Goal: Task Accomplishment & Management: Manage account settings

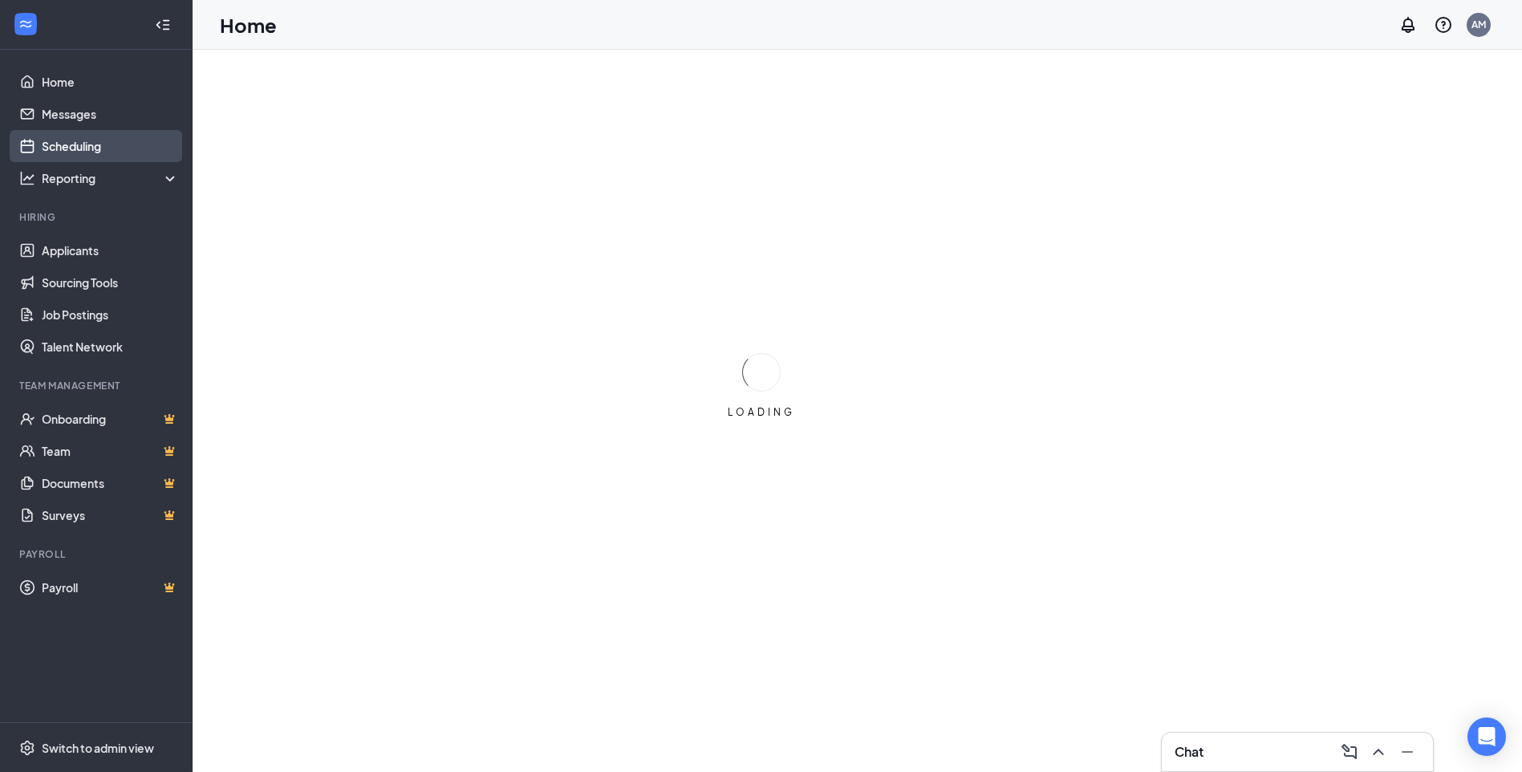
click at [55, 148] on link "Scheduling" at bounding box center [110, 146] width 137 height 32
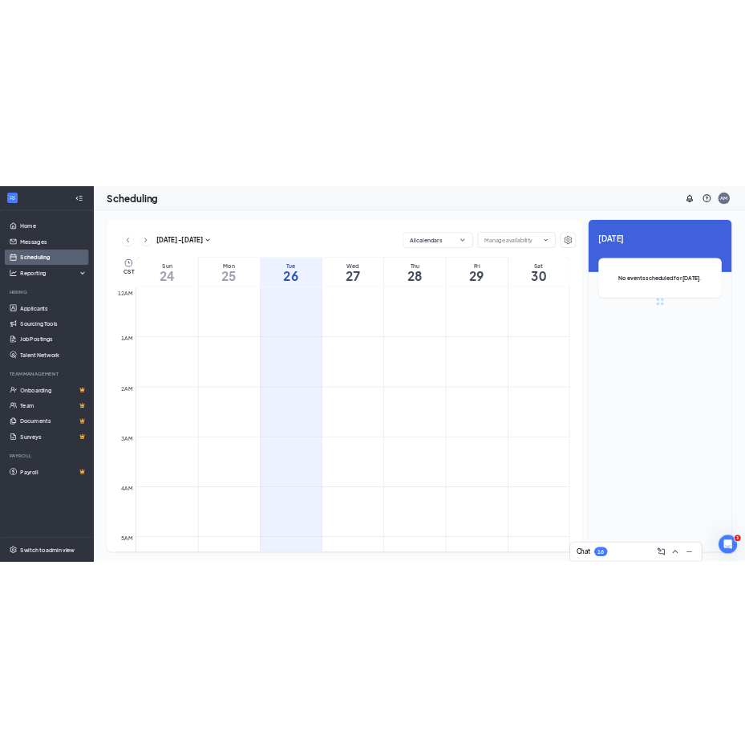
scroll to position [788, 0]
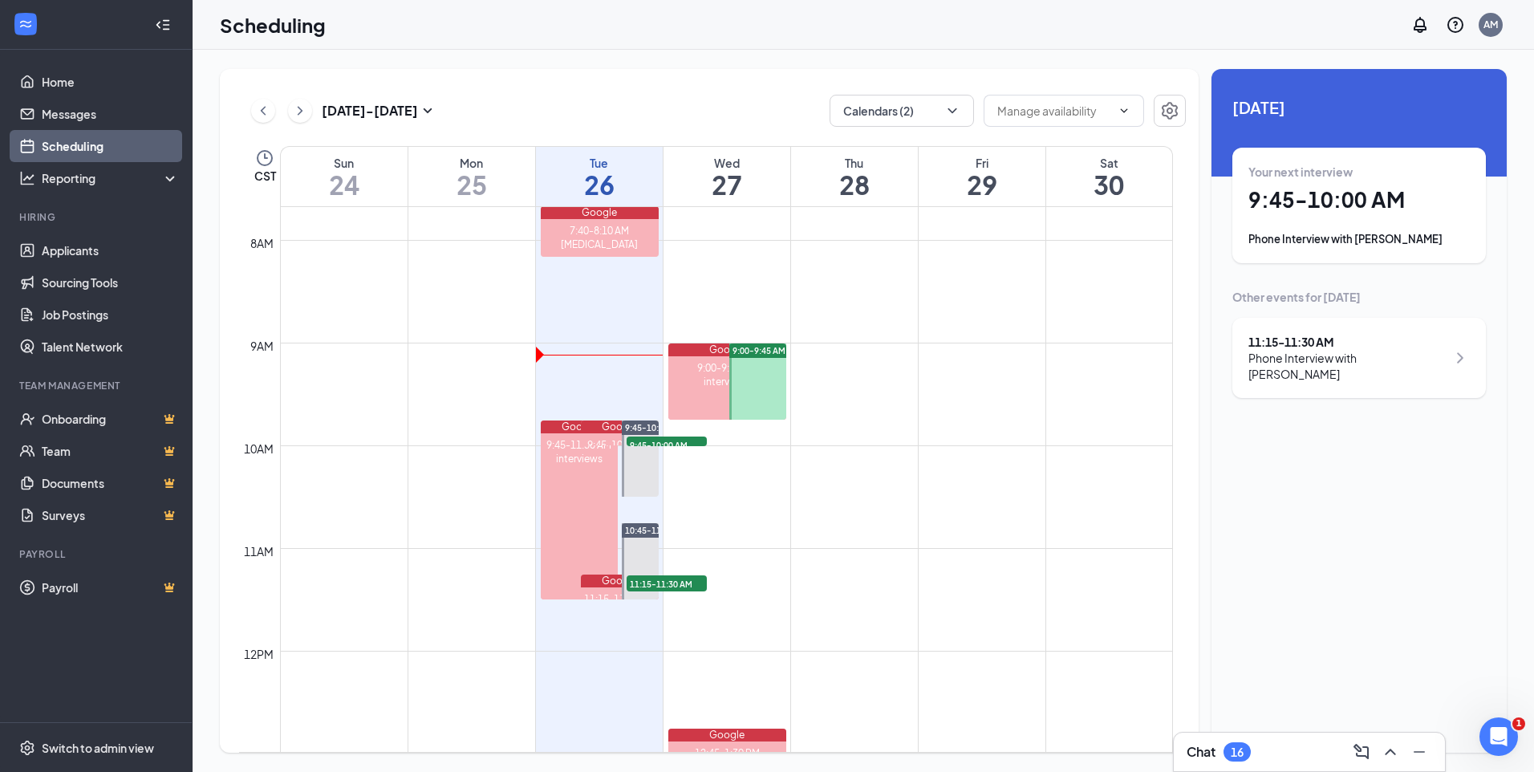
click at [1371, 236] on div "Phone Interview with Anthony Venson Sr" at bounding box center [1358, 239] width 221 height 16
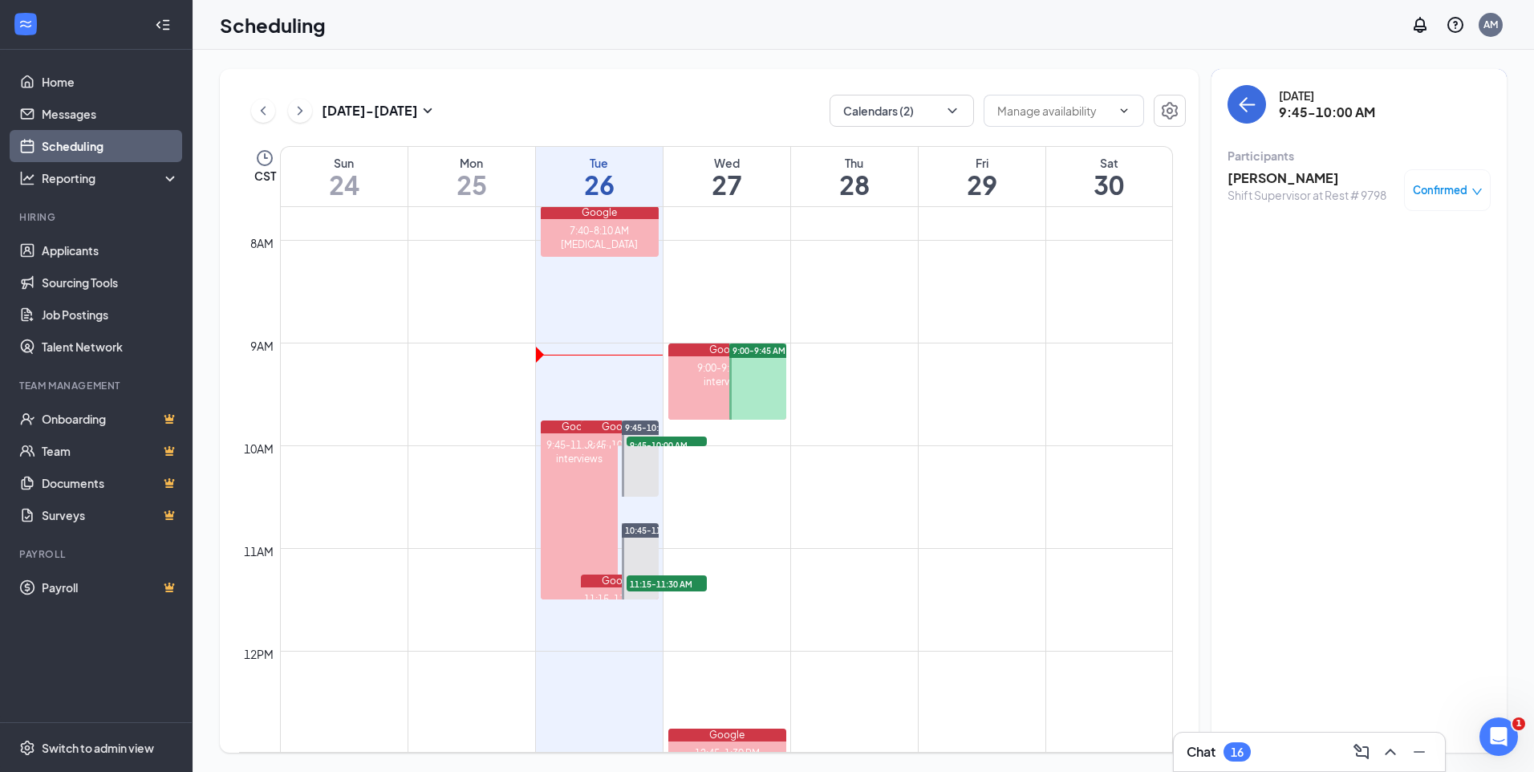
click at [1259, 184] on h3 "[PERSON_NAME]" at bounding box center [1306, 178] width 159 height 18
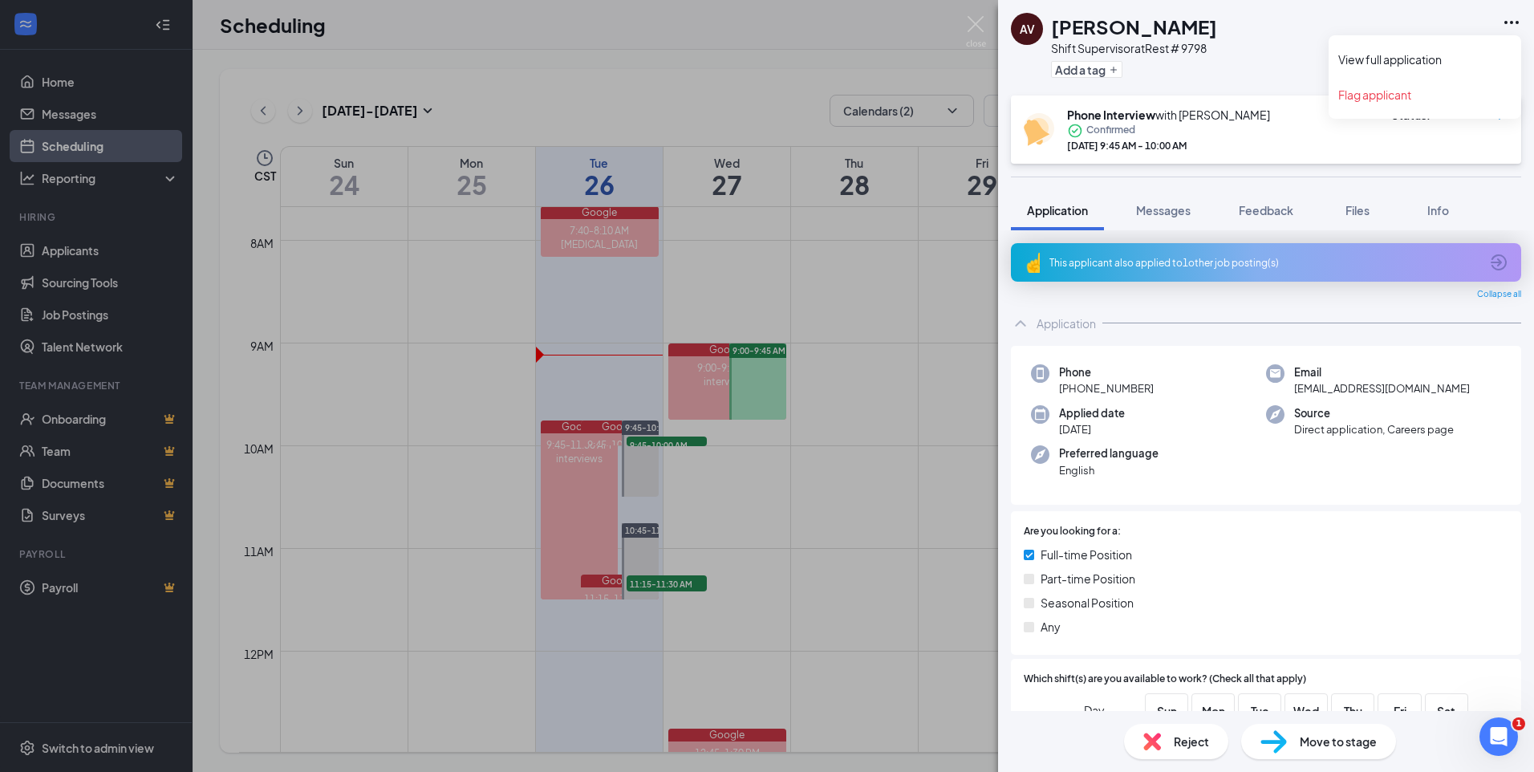
click at [1509, 19] on icon "Ellipses" at bounding box center [1510, 22] width 19 height 19
click at [1430, 56] on link "View full application" at bounding box center [1424, 59] width 173 height 16
click at [889, 245] on div "AV Anthony Venson Sr Shift Supervisor at Rest # 9798 Add a tag Phone Interview …" at bounding box center [767, 386] width 1534 height 772
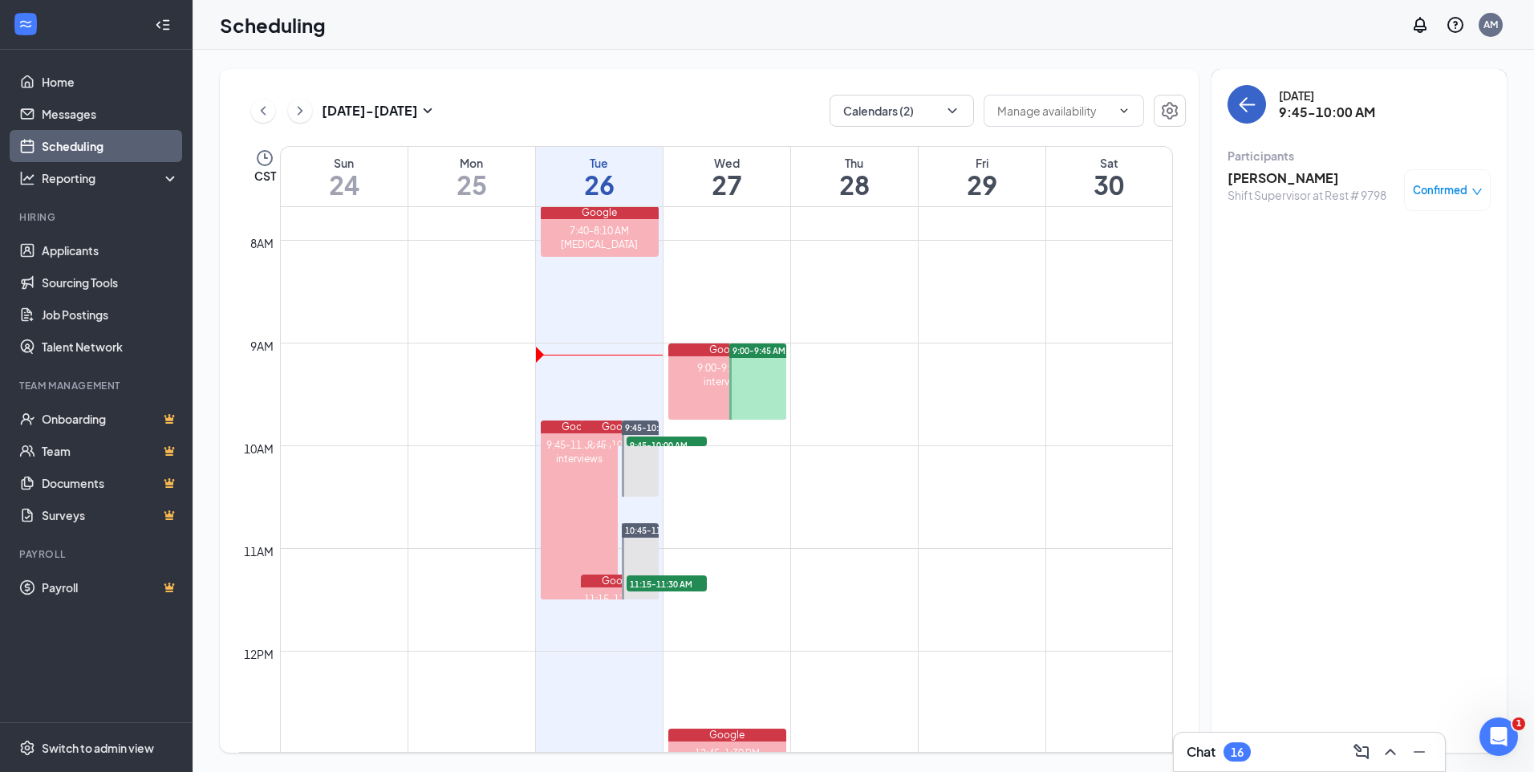
click at [1245, 103] on icon "ArrowLeft" at bounding box center [1246, 104] width 19 height 19
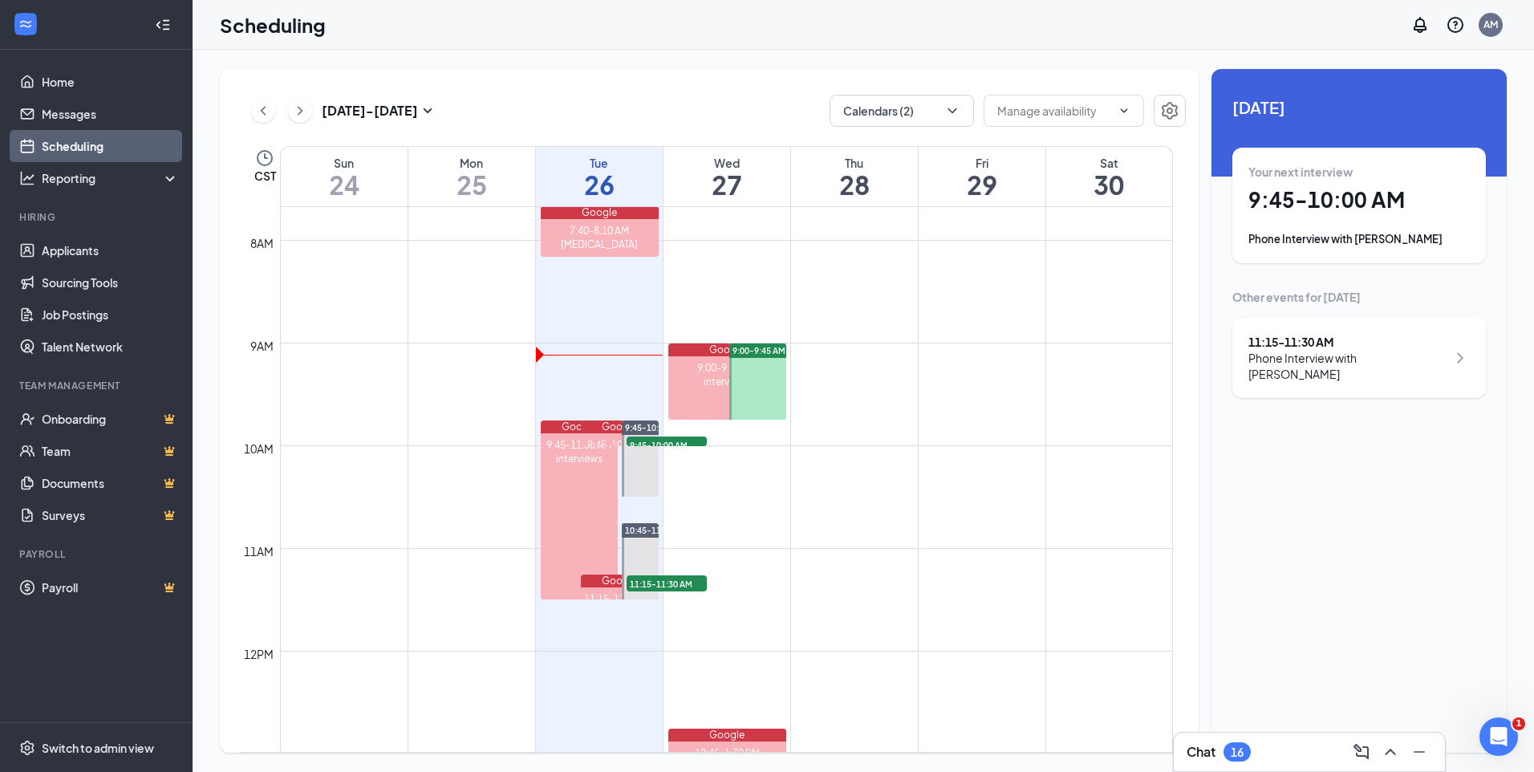
click at [1391, 357] on div "Phone Interview with Crystal Walker" at bounding box center [1347, 366] width 198 height 32
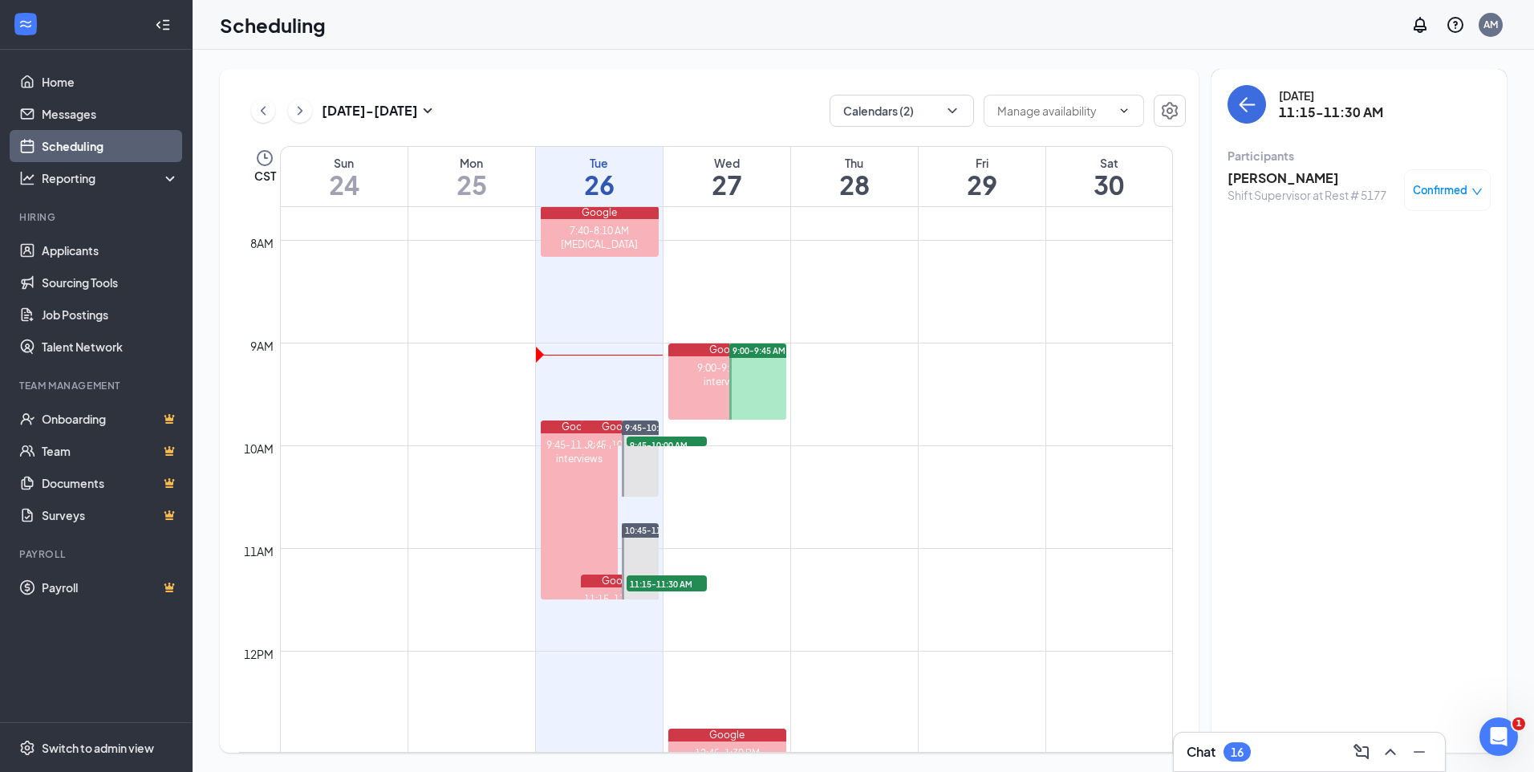
click at [1284, 178] on h3 "Crystal Walker" at bounding box center [1306, 178] width 159 height 18
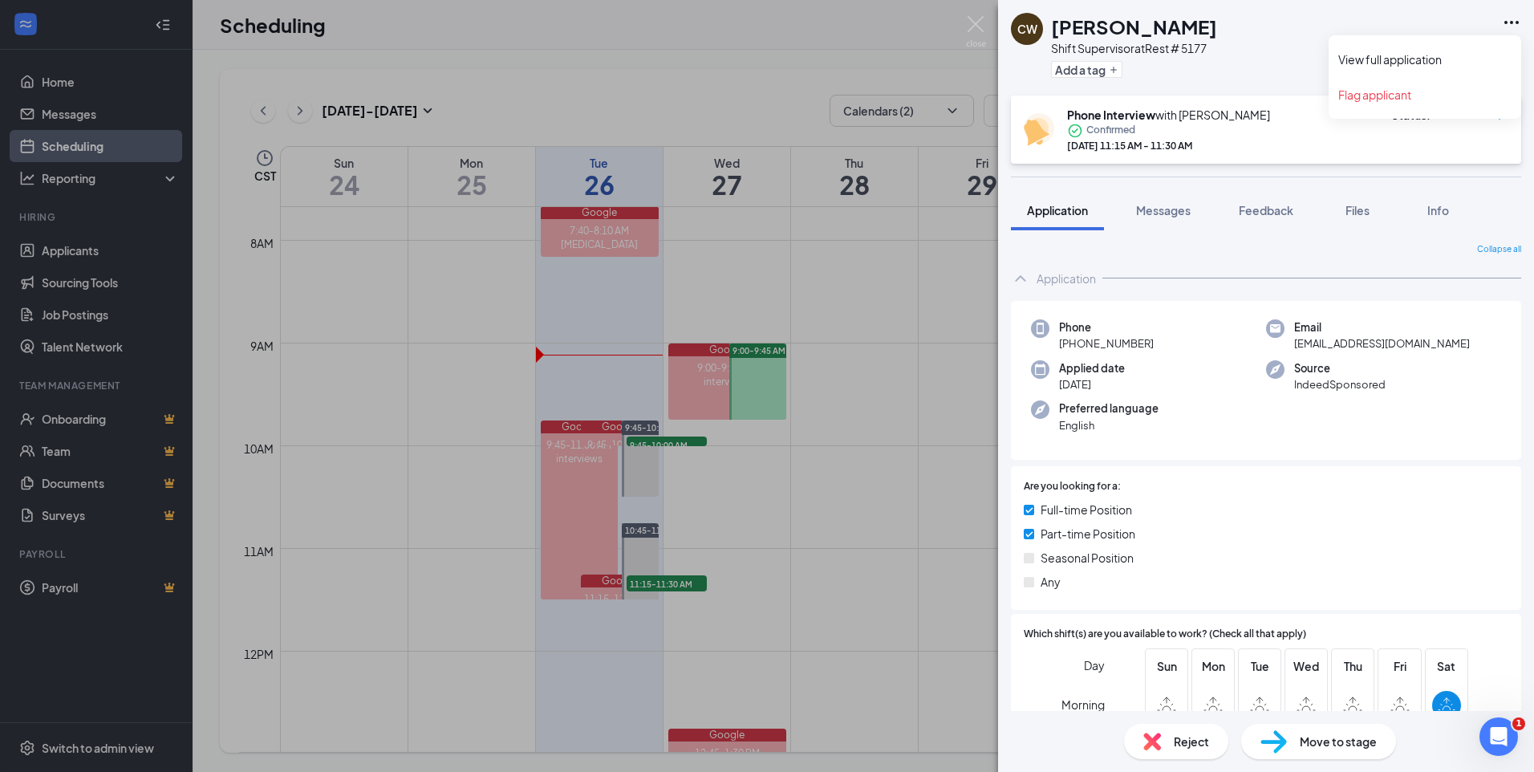
click at [1510, 22] on icon "Ellipses" at bounding box center [1511, 22] width 14 height 3
click at [1432, 59] on link "View full application" at bounding box center [1424, 59] width 173 height 16
click at [1266, 217] on span "Feedback" at bounding box center [1265, 210] width 55 height 14
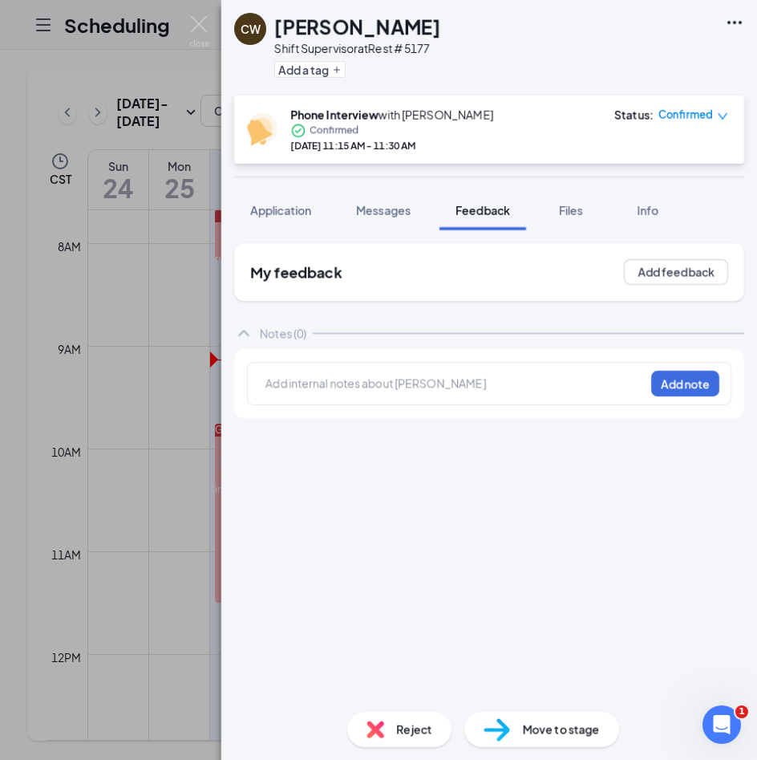
click at [176, 267] on div "CW Crystal Walker Shift Supervisor at Rest # 5177 Add a tag Phone Interview wit…" at bounding box center [378, 380] width 757 height 760
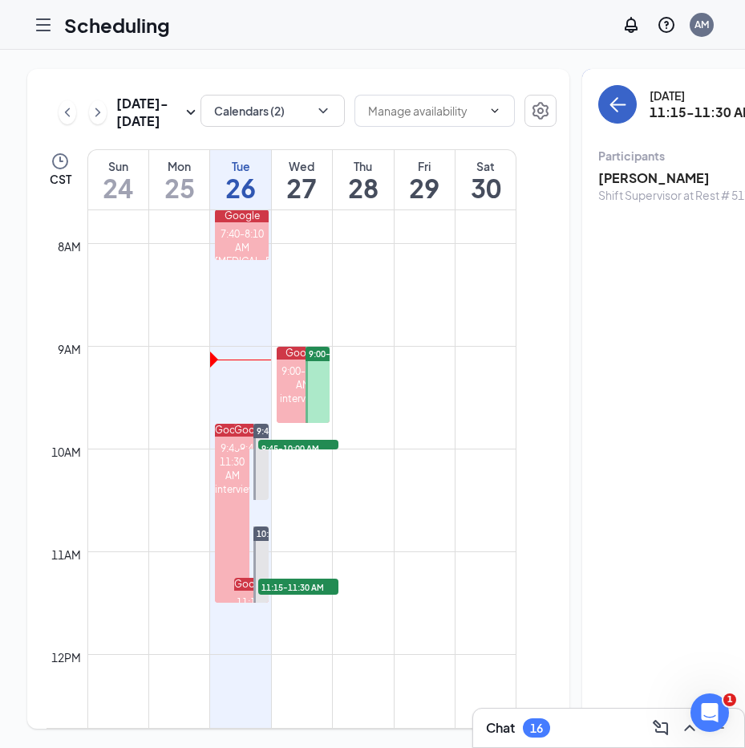
click at [608, 106] on icon "ArrowLeft" at bounding box center [617, 104] width 19 height 19
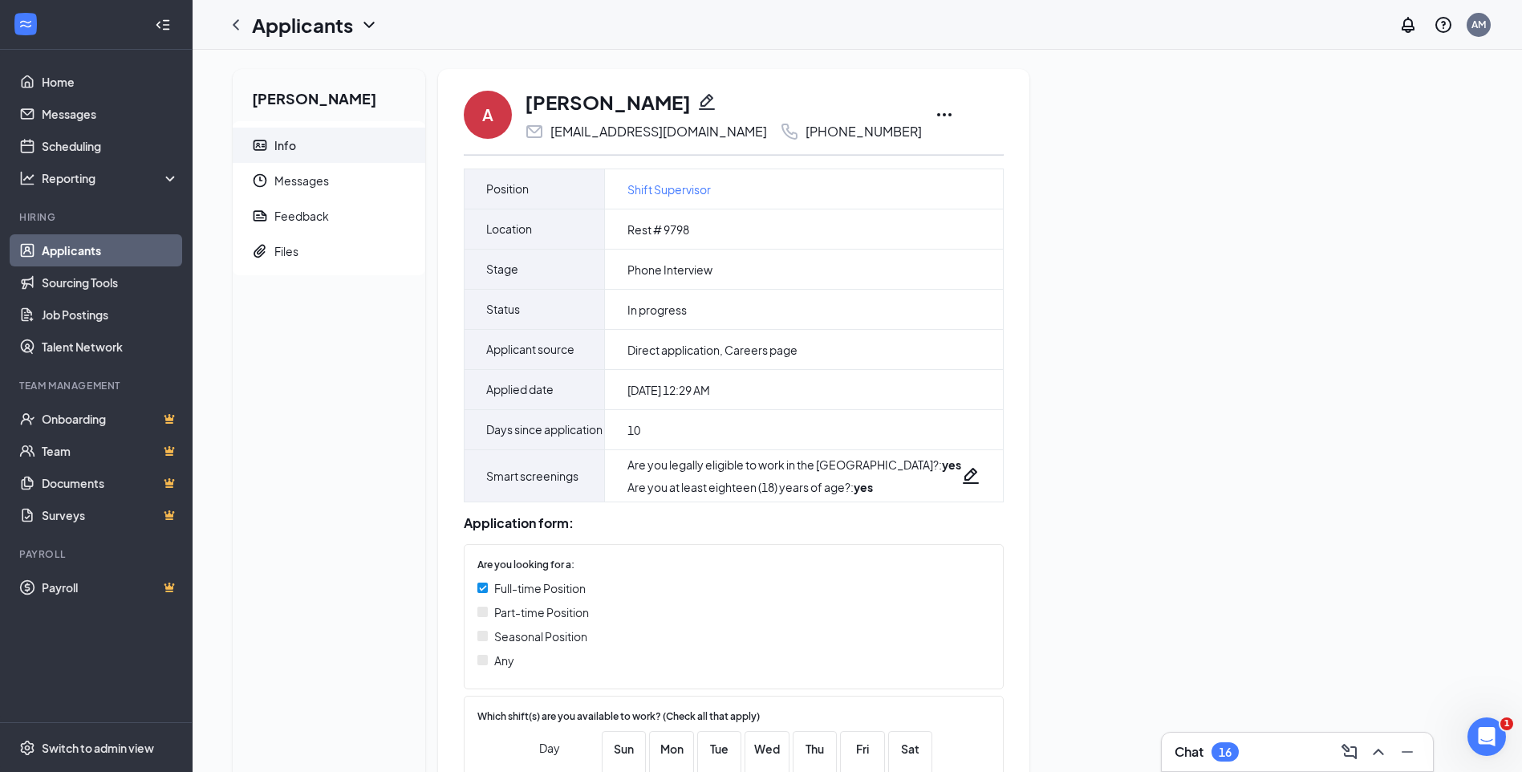
click at [937, 115] on icon "Ellipses" at bounding box center [944, 114] width 14 height 3
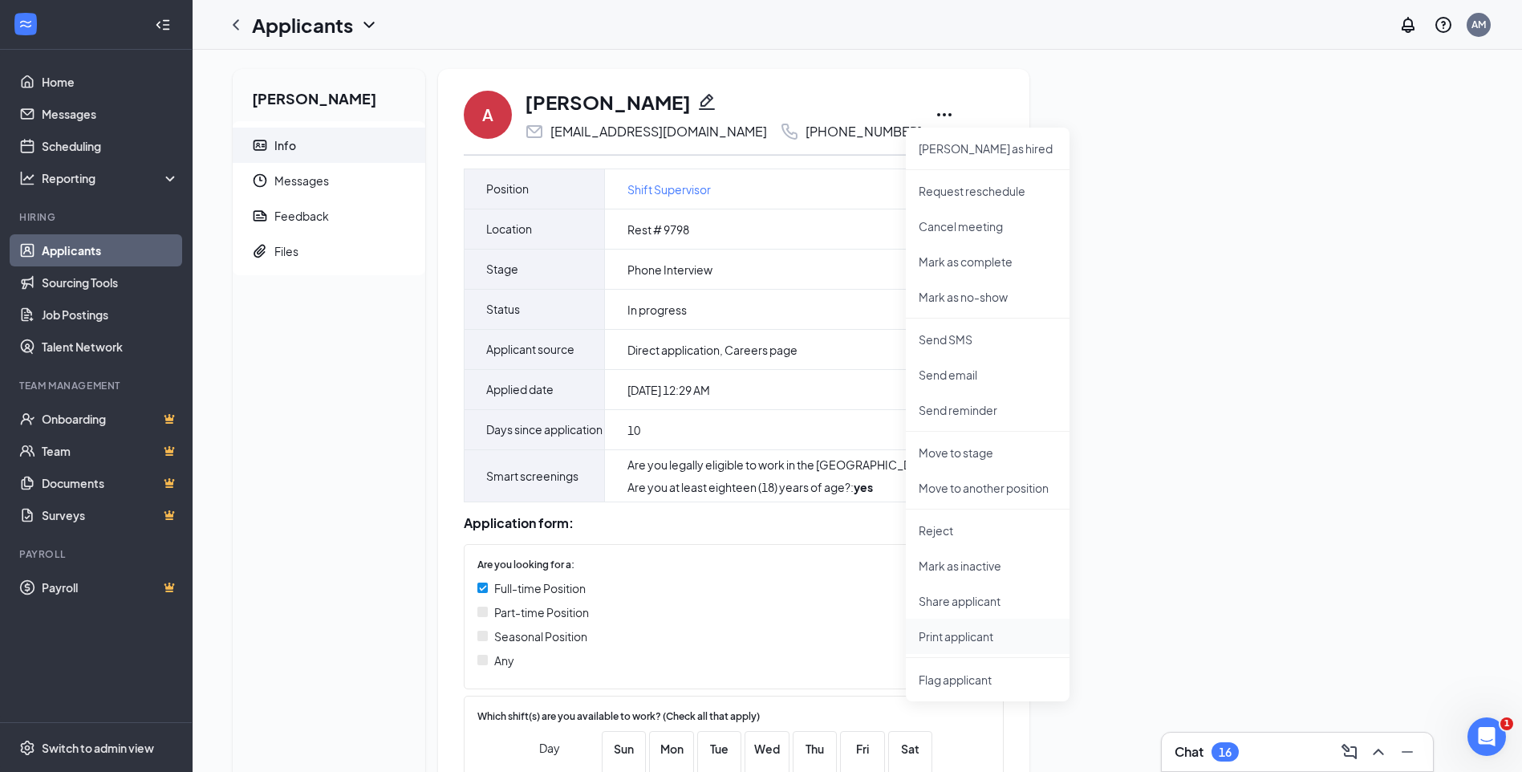
click at [981, 629] on p "Print applicant" at bounding box center [987, 636] width 138 height 16
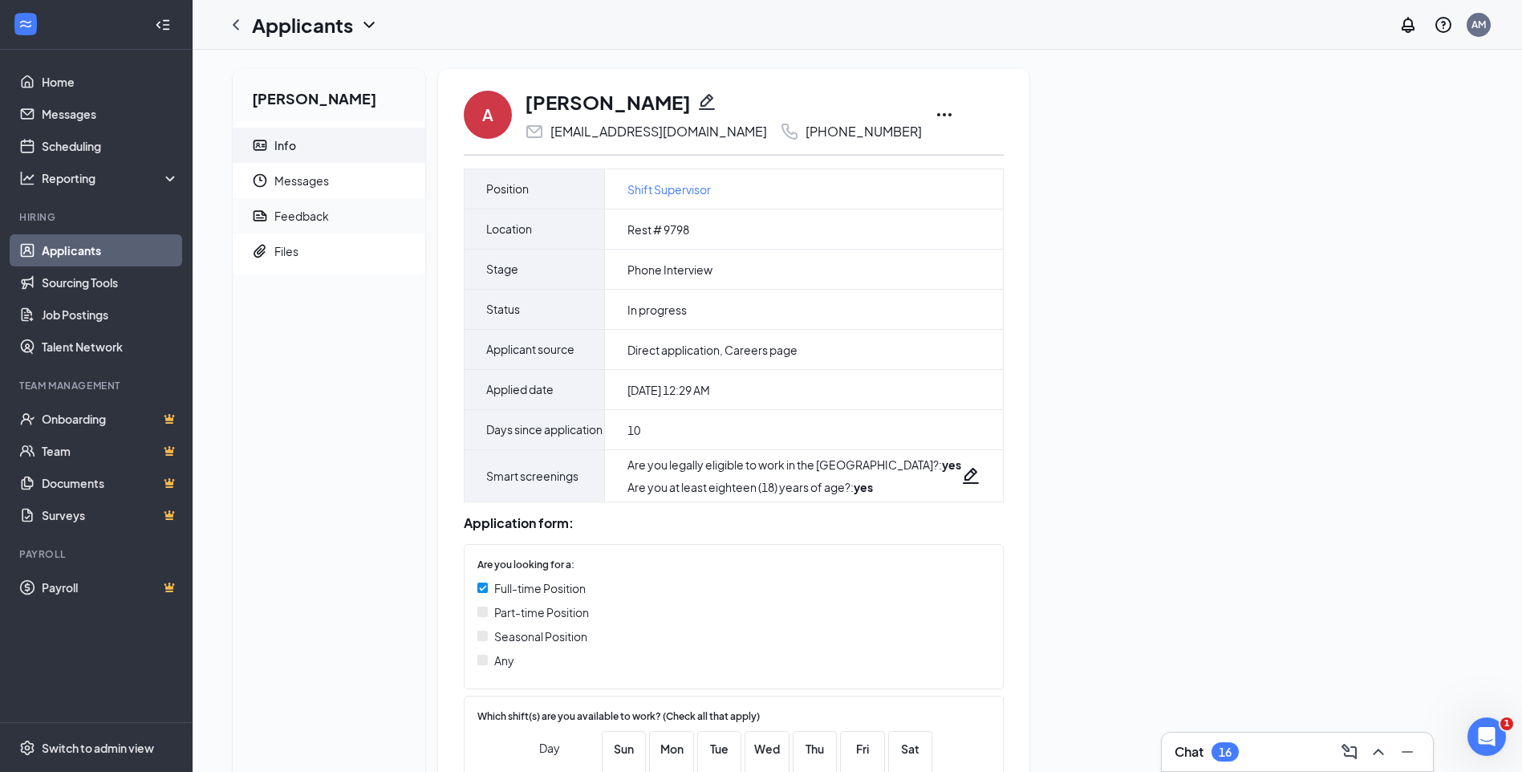
click at [305, 214] on div "Feedback" at bounding box center [301, 216] width 55 height 16
click at [934, 115] on icon "Ellipses" at bounding box center [943, 114] width 19 height 19
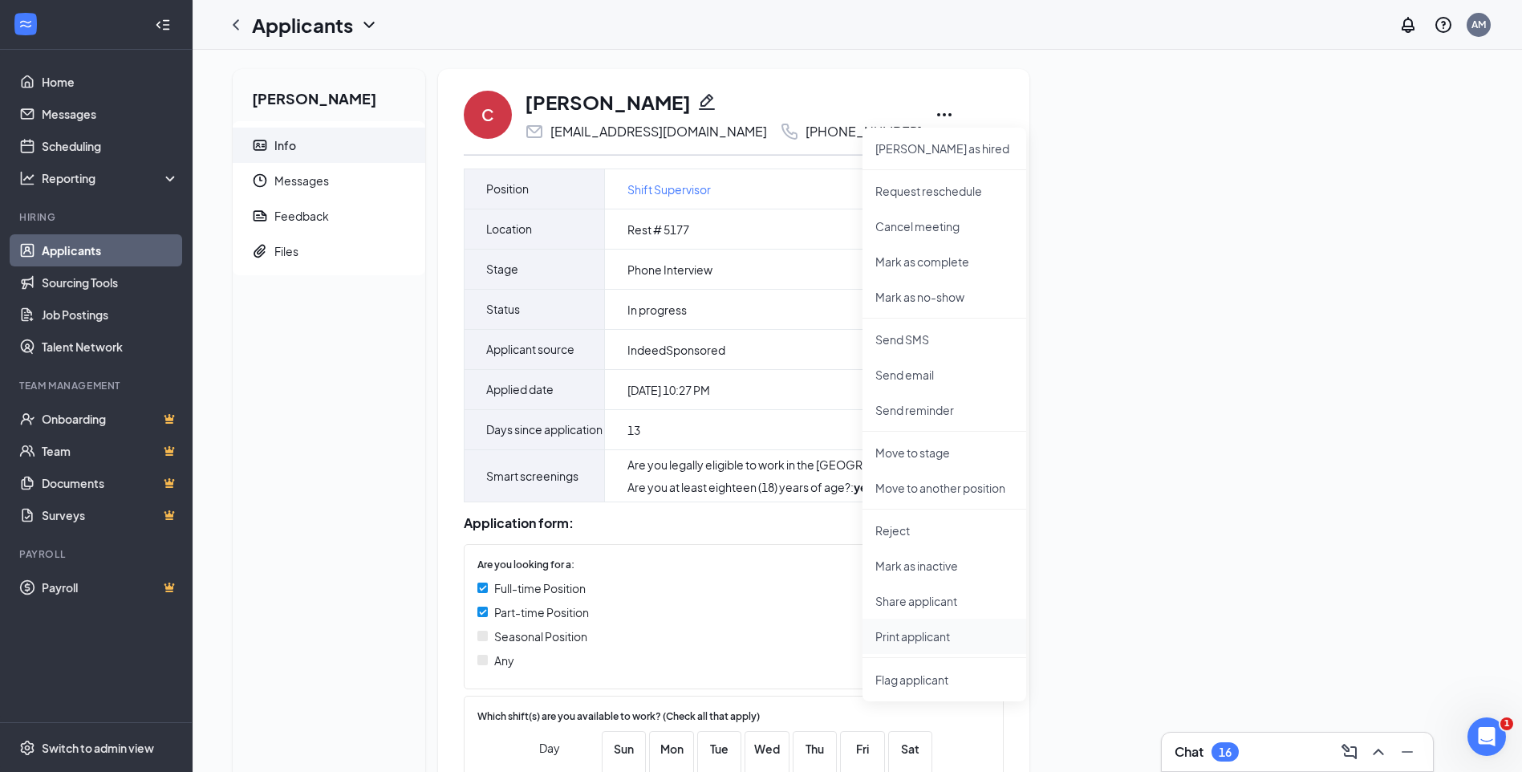
click at [886, 636] on p "Print applicant" at bounding box center [944, 636] width 138 height 16
